Goal: Information Seeking & Learning: Check status

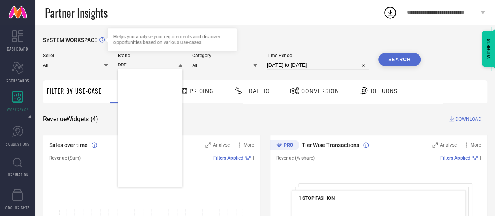
click at [128, 39] on div "Helps you analyse your requirements and discover opportunities based on various…" at bounding box center [171, 39] width 117 height 11
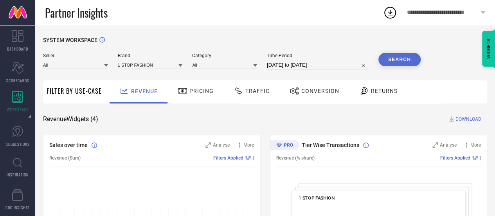
click at [153, 66] on input at bounding box center [150, 65] width 65 height 8
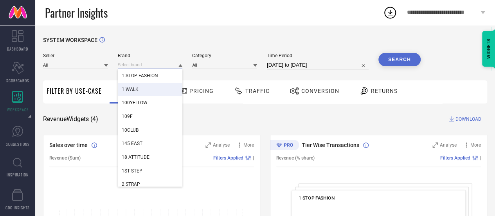
paste input "[DEMOGRAPHIC_DATA] Bless"
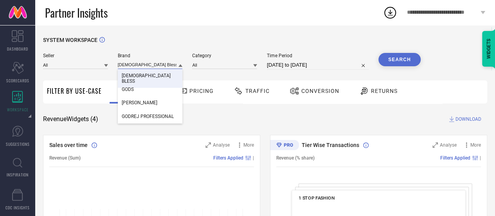
type input "[DEMOGRAPHIC_DATA] Bless"
click at [150, 74] on div "[DEMOGRAPHIC_DATA] BLESS" at bounding box center [150, 78] width 65 height 19
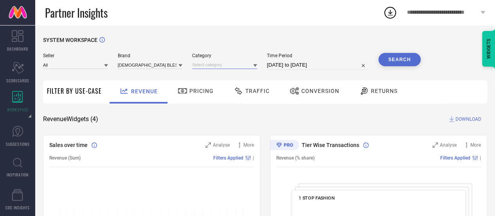
click at [244, 64] on input at bounding box center [224, 65] width 65 height 8
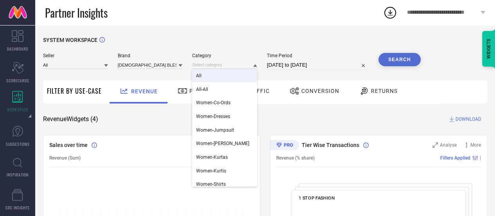
click at [241, 75] on div "All" at bounding box center [224, 75] width 65 height 13
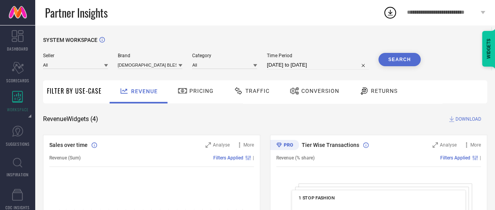
click at [308, 61] on input "[DATE] to [DATE]" at bounding box center [318, 64] width 102 height 9
select select "8"
select select "2025"
select select "9"
select select "2025"
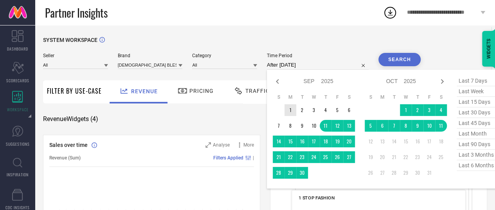
click at [291, 106] on td "1" at bounding box center [291, 110] width 12 height 12
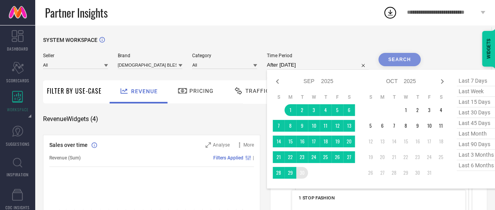
type input "[DATE] to [DATE]"
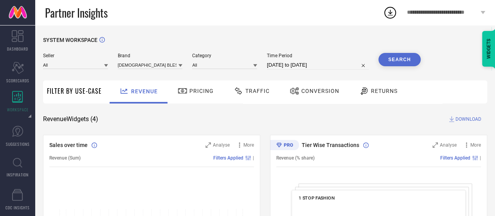
click at [392, 59] on button "Search" at bounding box center [399, 59] width 42 height 13
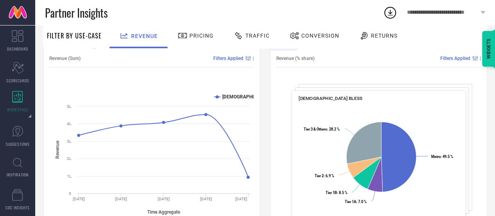
scroll to position [84, 0]
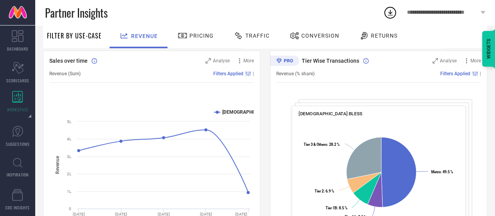
click at [206, 41] on div "Pricing" at bounding box center [196, 35] width 40 height 13
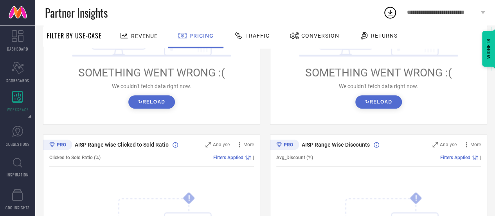
scroll to position [207, 0]
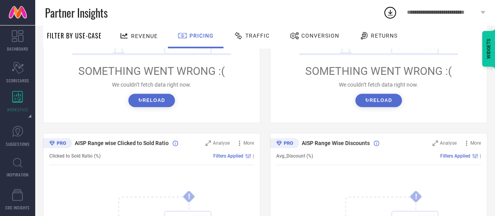
click at [165, 99] on button "↻ Reload" at bounding box center [151, 100] width 47 height 13
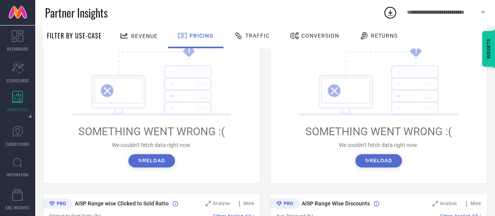
scroll to position [145, 0]
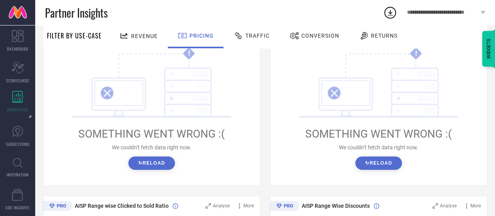
click at [165, 157] on button "↻ Reload" at bounding box center [151, 162] width 47 height 13
click at [396, 166] on button "↻ Reload" at bounding box center [378, 162] width 47 height 13
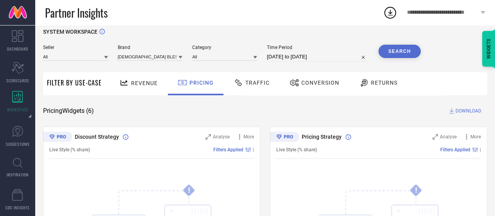
scroll to position [0, 0]
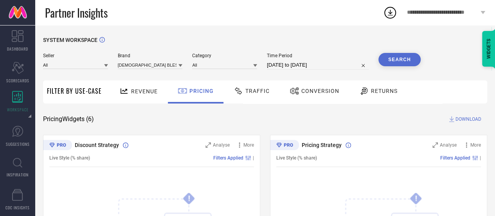
click at [134, 89] on span "Revenue" at bounding box center [144, 91] width 27 height 6
